Goal: Task Accomplishment & Management: Use online tool/utility

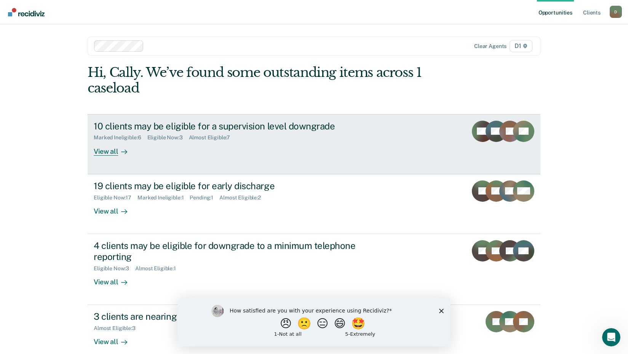
click at [108, 149] on div "View all" at bounding box center [115, 148] width 43 height 15
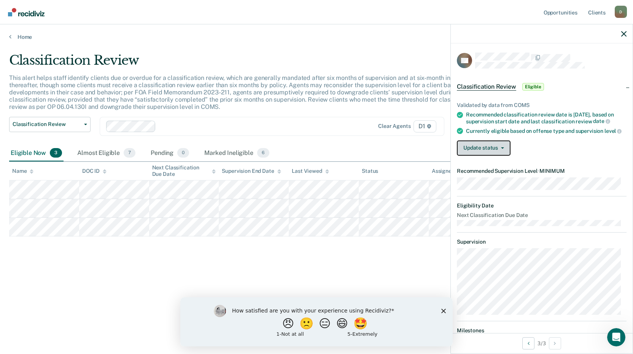
click at [479, 156] on button "Update status" at bounding box center [484, 147] width 54 height 15
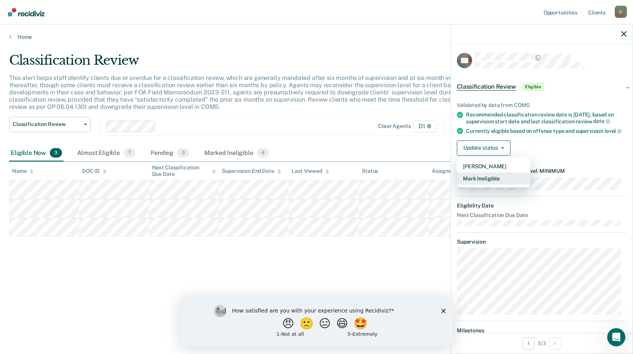
click at [488, 185] on button "Mark Ineligible" at bounding box center [493, 178] width 73 height 12
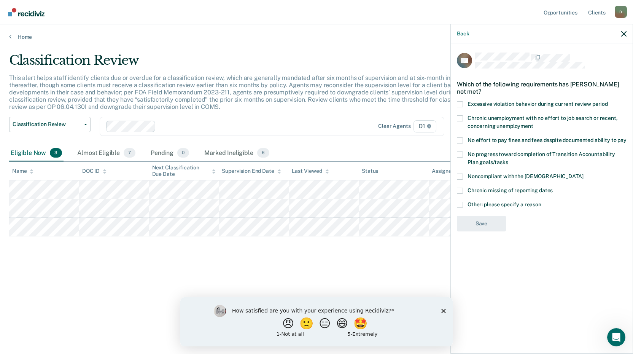
click at [462, 141] on span at bounding box center [460, 140] width 6 height 6
click at [627, 137] on input "No effort to pay fines and fees despite documented ability to pay" at bounding box center [627, 137] width 0 height 0
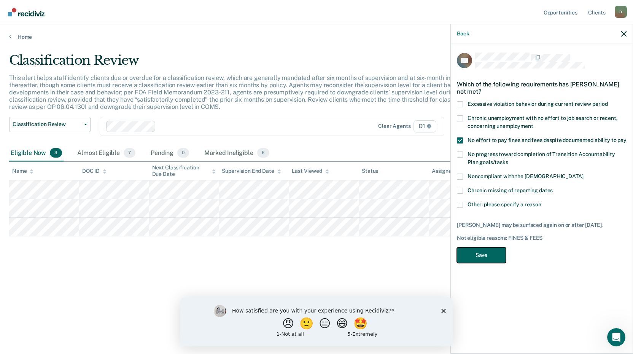
click at [490, 249] on button "Save" at bounding box center [481, 255] width 49 height 16
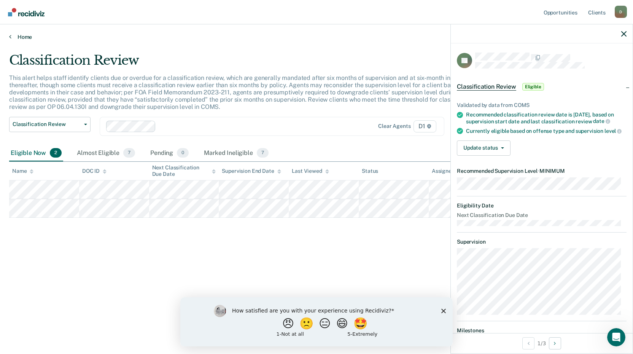
click at [28, 37] on link "Home" at bounding box center [316, 37] width 615 height 7
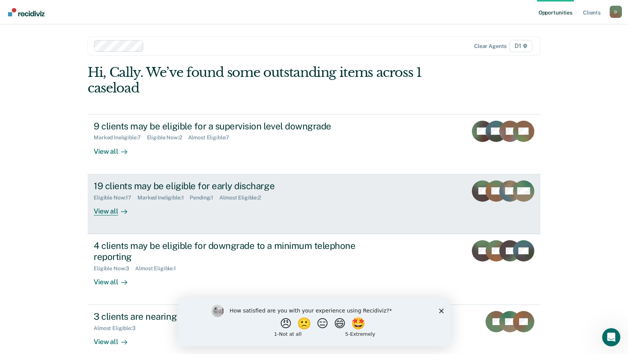
click at [302, 189] on div "19 clients may be eligible for early discharge" at bounding box center [227, 185] width 267 height 11
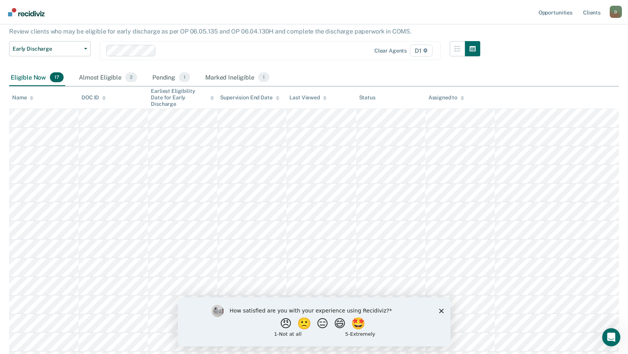
scroll to position [76, 0]
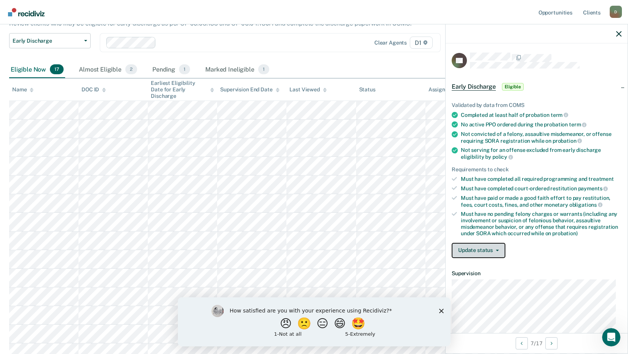
click at [489, 248] on button "Update status" at bounding box center [478, 250] width 54 height 15
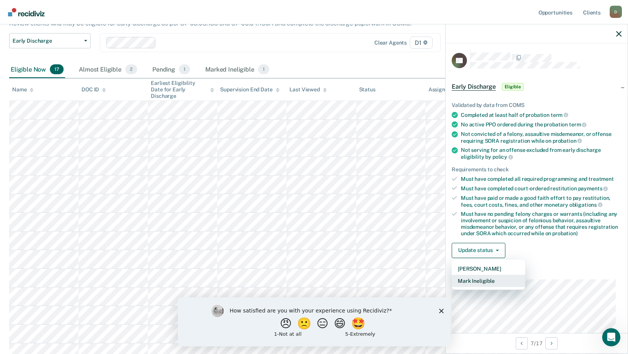
click at [496, 280] on button "Mark Ineligible" at bounding box center [487, 281] width 73 height 12
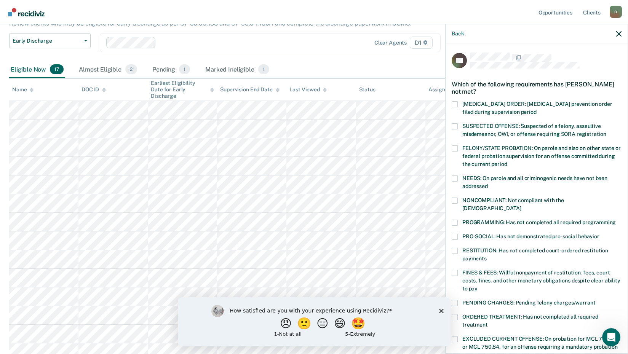
click at [457, 198] on span at bounding box center [454, 201] width 6 height 6
click at [521, 206] on input "NONCOMPLIANT: Not compliant with the [DEMOGRAPHIC_DATA]" at bounding box center [521, 206] width 0 height 0
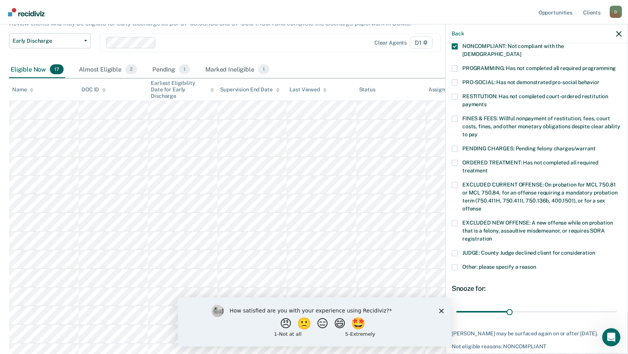
scroll to position [178, 0]
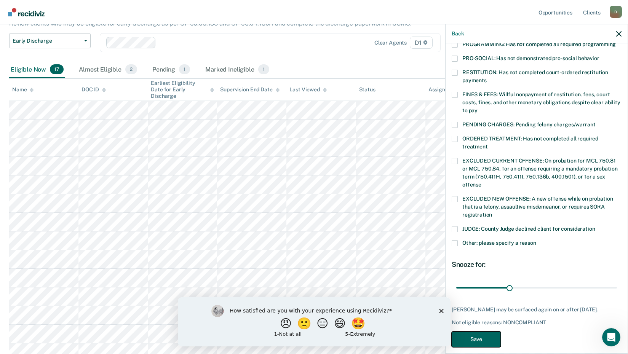
click at [483, 332] on button "Save" at bounding box center [475, 340] width 49 height 16
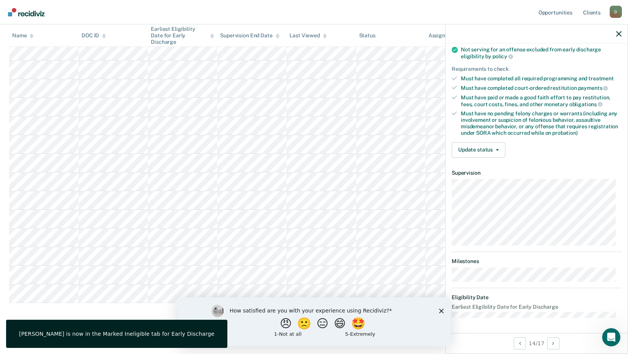
scroll to position [100, 0]
click at [485, 151] on button "Update status" at bounding box center [478, 150] width 54 height 15
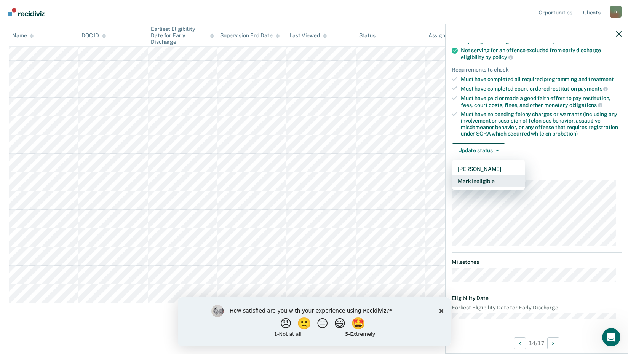
click at [485, 176] on button "Mark Ineligible" at bounding box center [487, 181] width 73 height 12
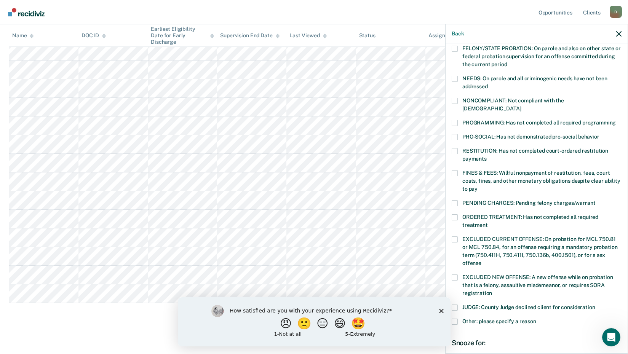
click at [452, 99] on span at bounding box center [454, 101] width 6 height 6
click at [521, 106] on input "NONCOMPLIANT: Not compliant with the [DEMOGRAPHIC_DATA]" at bounding box center [521, 106] width 0 height 0
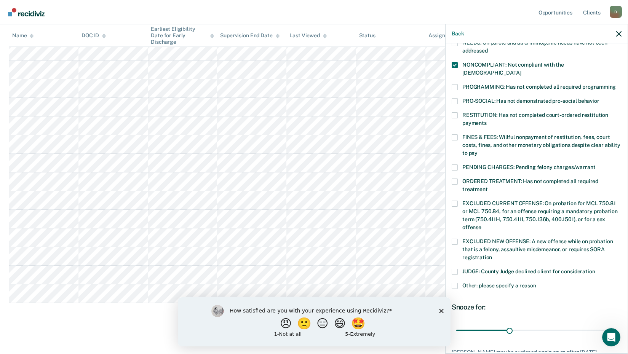
scroll to position [185, 0]
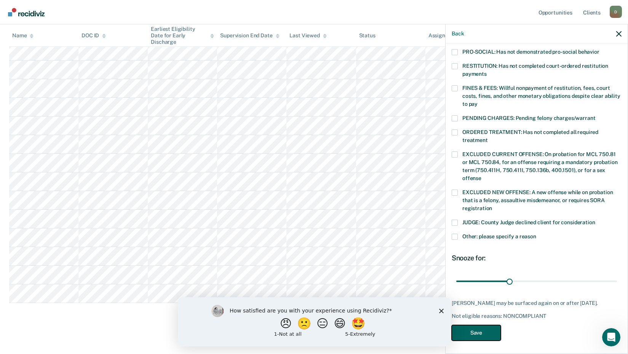
click at [483, 327] on button "Save" at bounding box center [475, 333] width 49 height 16
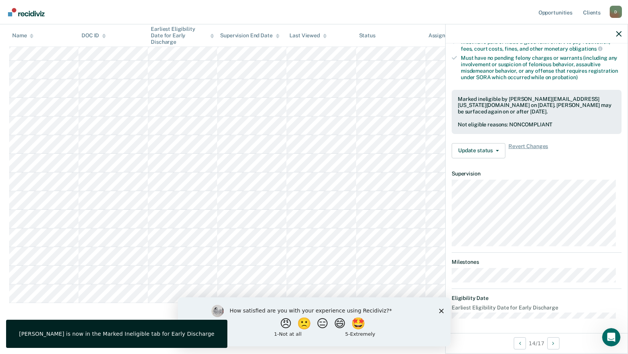
scroll to position [100, 0]
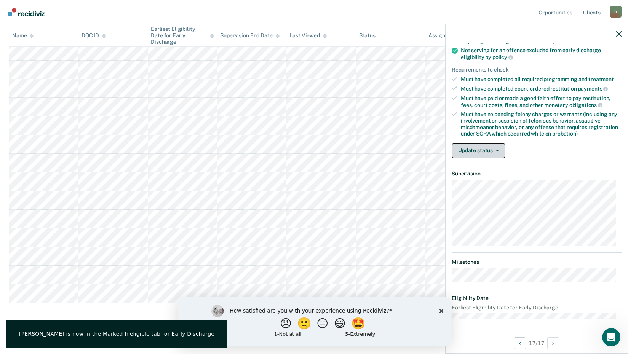
click at [481, 149] on button "Update status" at bounding box center [478, 150] width 54 height 15
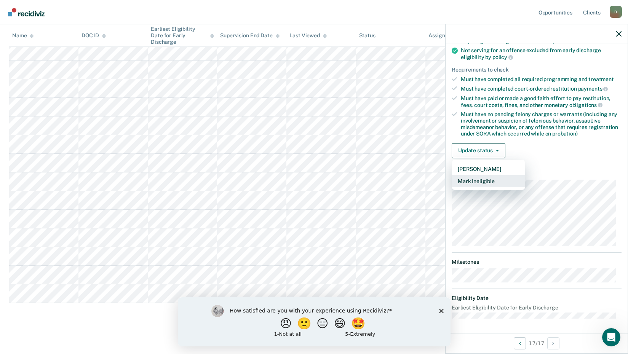
click at [500, 183] on button "Mark Ineligible" at bounding box center [487, 181] width 73 height 12
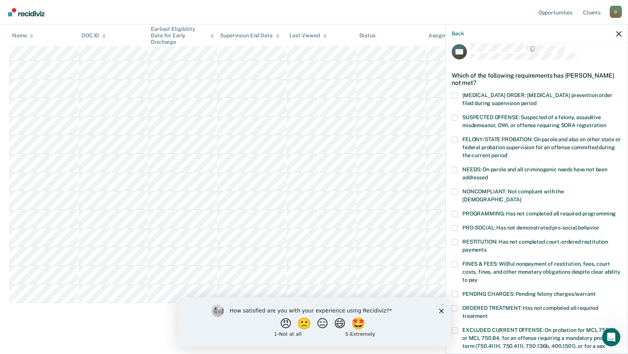
scroll to position [0, 0]
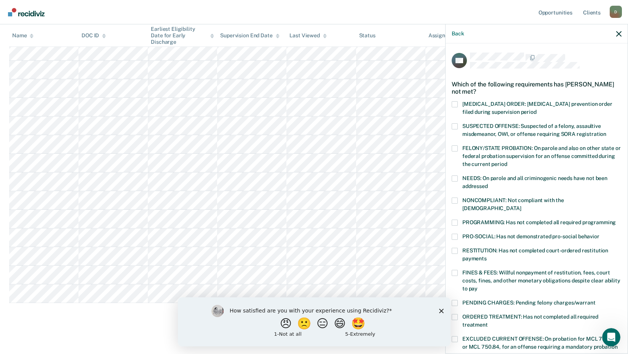
click at [458, 220] on label "PROGRAMMING: Has not completed all required programming" at bounding box center [536, 224] width 170 height 8
click at [616, 220] on input "PROGRAMMING: Has not completed all required programming" at bounding box center [616, 220] width 0 height 0
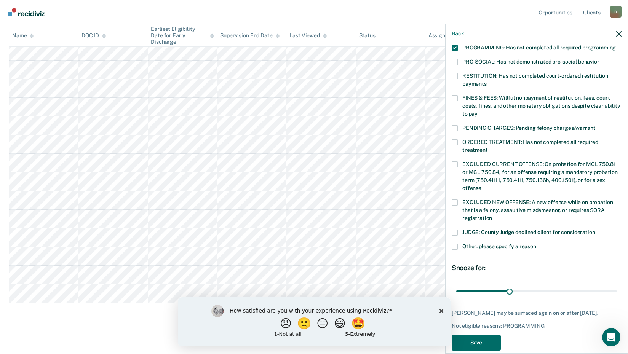
scroll to position [185, 0]
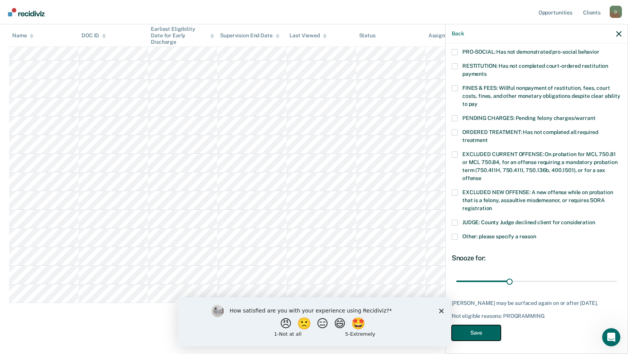
click at [471, 334] on button "Save" at bounding box center [475, 333] width 49 height 16
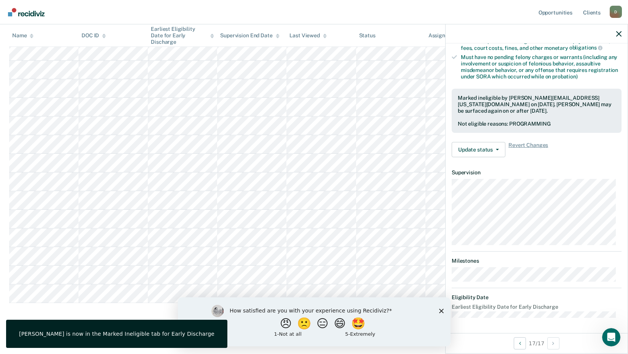
scroll to position [156, 0]
